Goal: Information Seeking & Learning: Learn about a topic

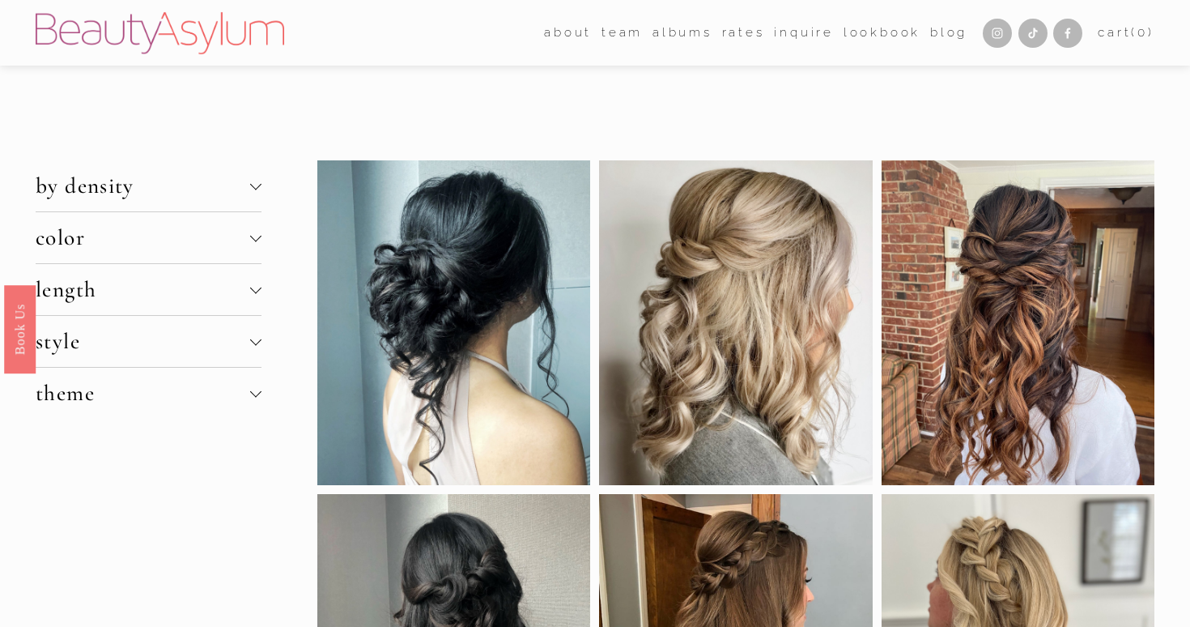
click at [181, 187] on span "by density" at bounding box center [143, 185] width 215 height 27
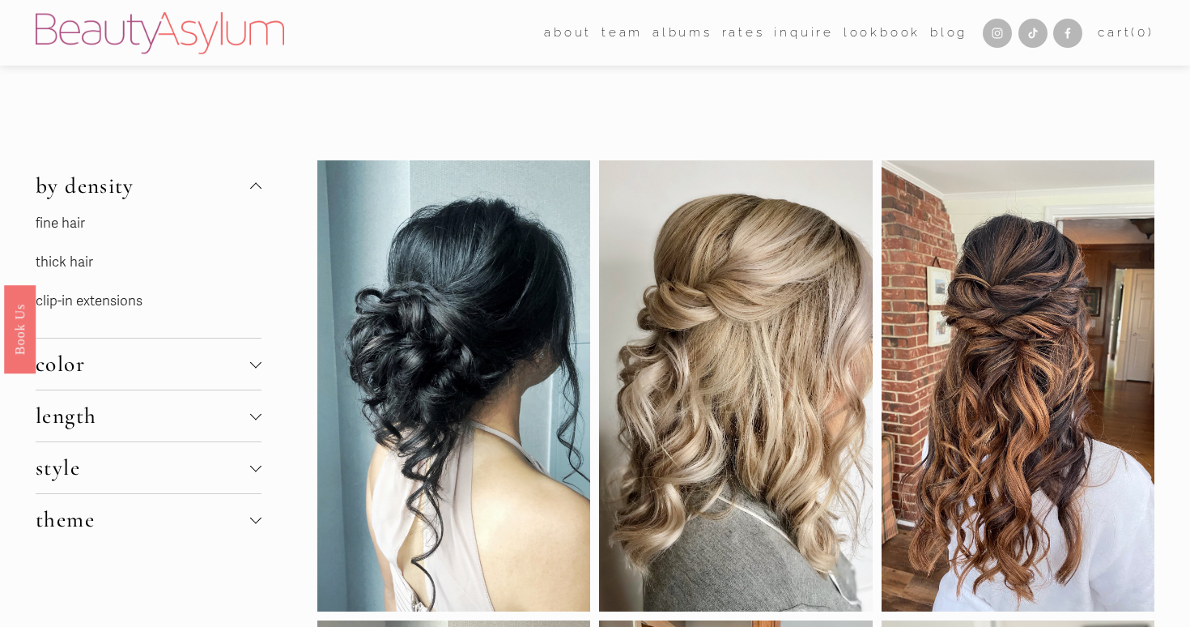
click at [70, 266] on link "thick hair" at bounding box center [64, 261] width 57 height 17
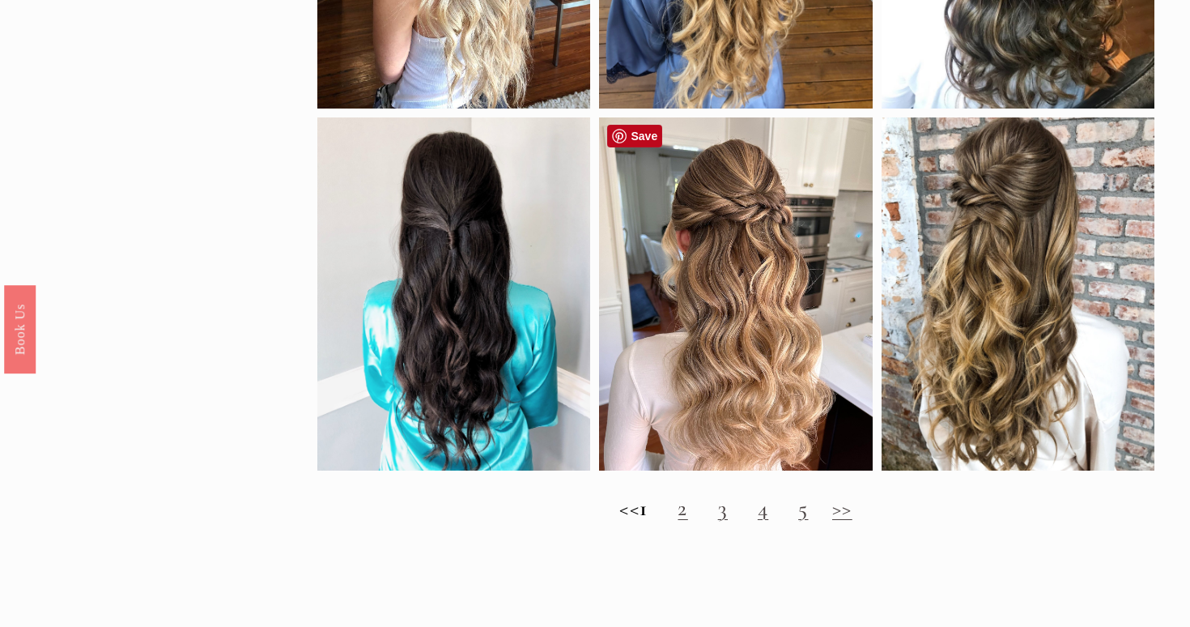
scroll to position [1462, 0]
click at [687, 510] on link "2" at bounding box center [683, 507] width 10 height 27
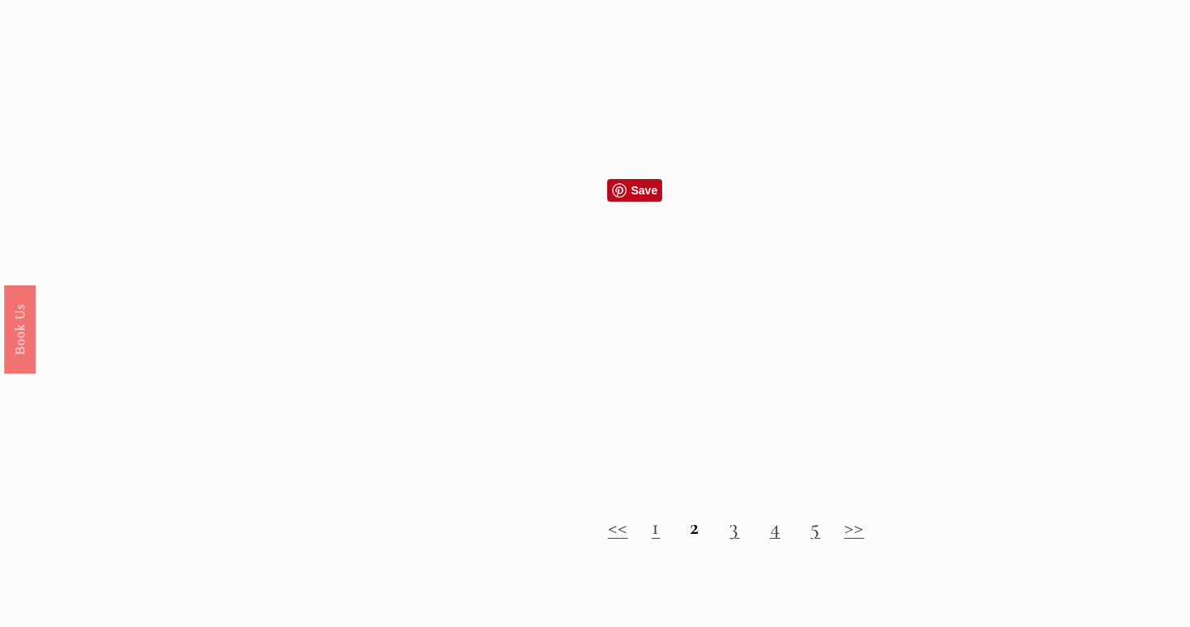
scroll to position [1419, 0]
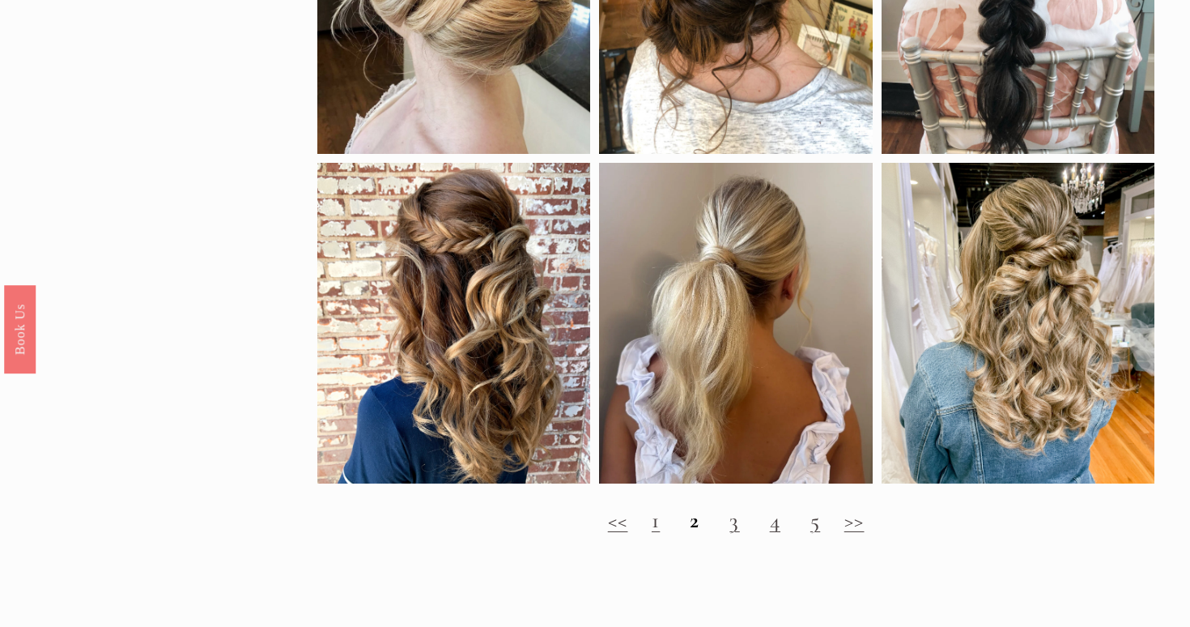
click at [738, 525] on link "3" at bounding box center [735, 520] width 10 height 27
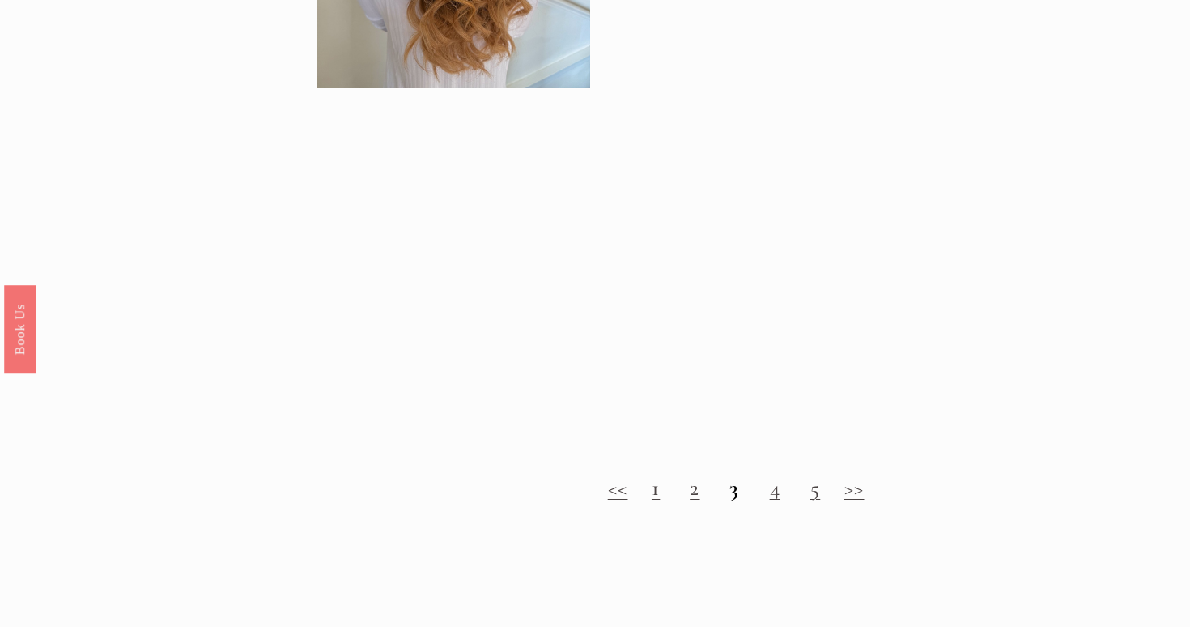
scroll to position [1398, 0]
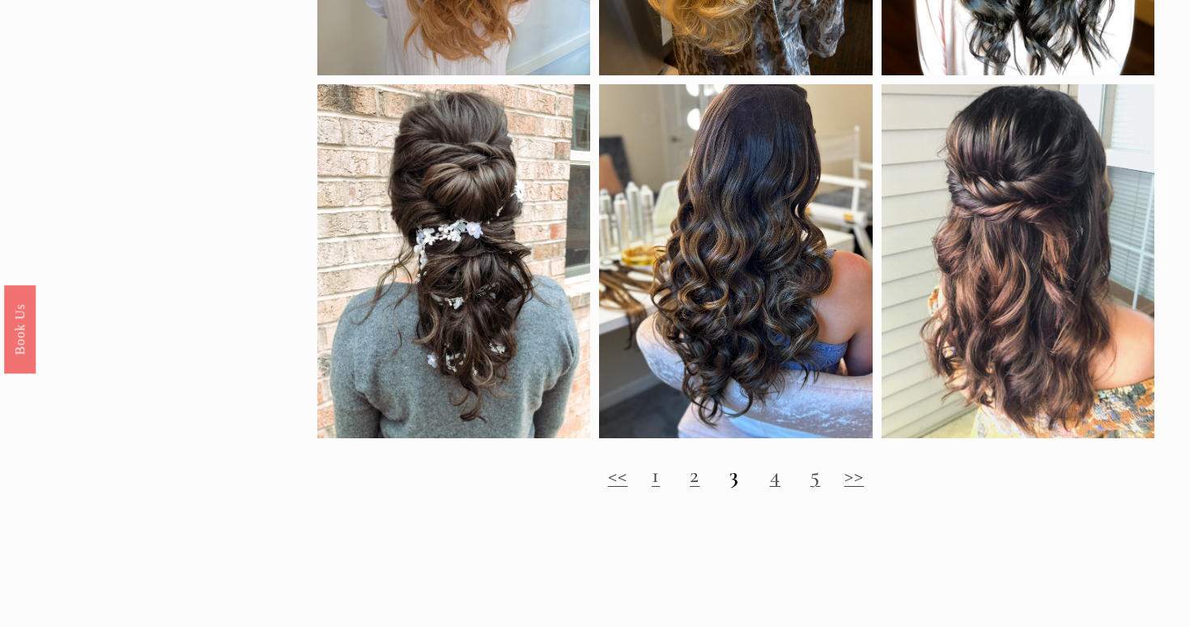
click at [798, 466] on h2 "<< 1 2 3 4 5 >>" at bounding box center [735, 475] width 837 height 26
click at [780, 483] on link "4" at bounding box center [775, 475] width 11 height 27
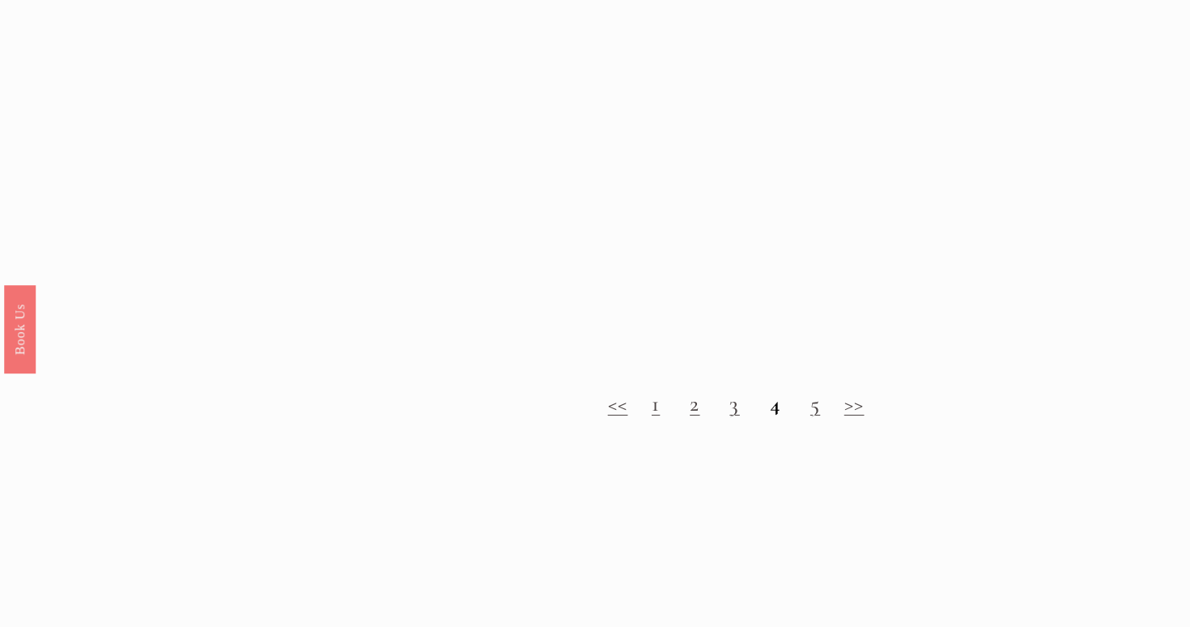
scroll to position [1503, 0]
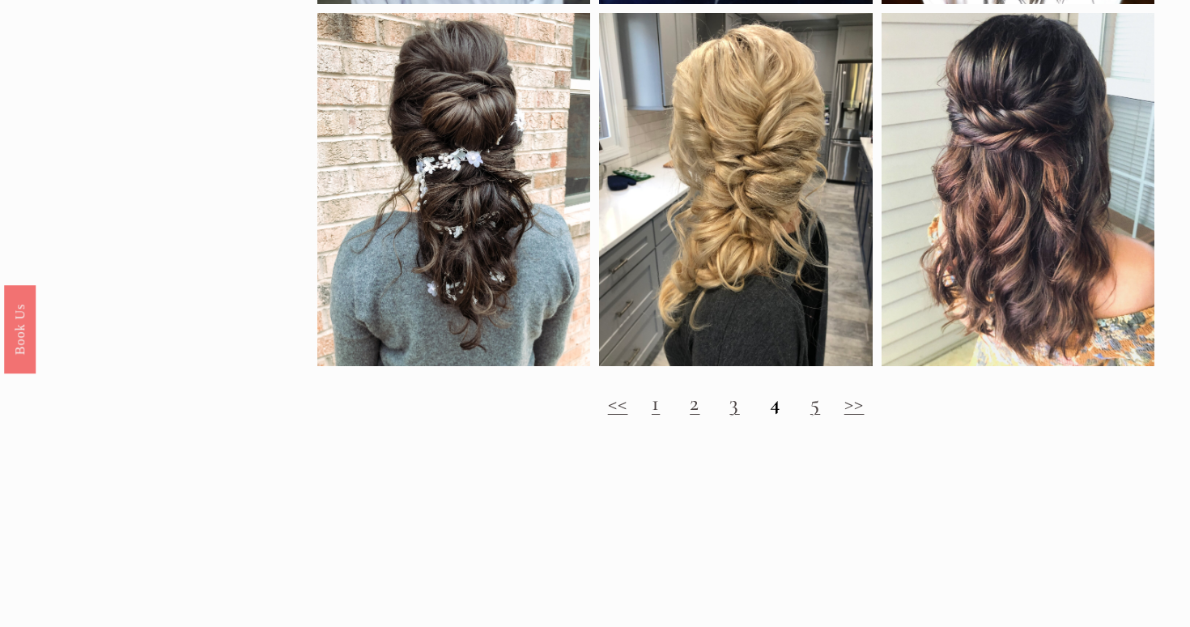
click at [818, 407] on link "5" at bounding box center [816, 402] width 10 height 27
